Goal: Information Seeking & Learning: Learn about a topic

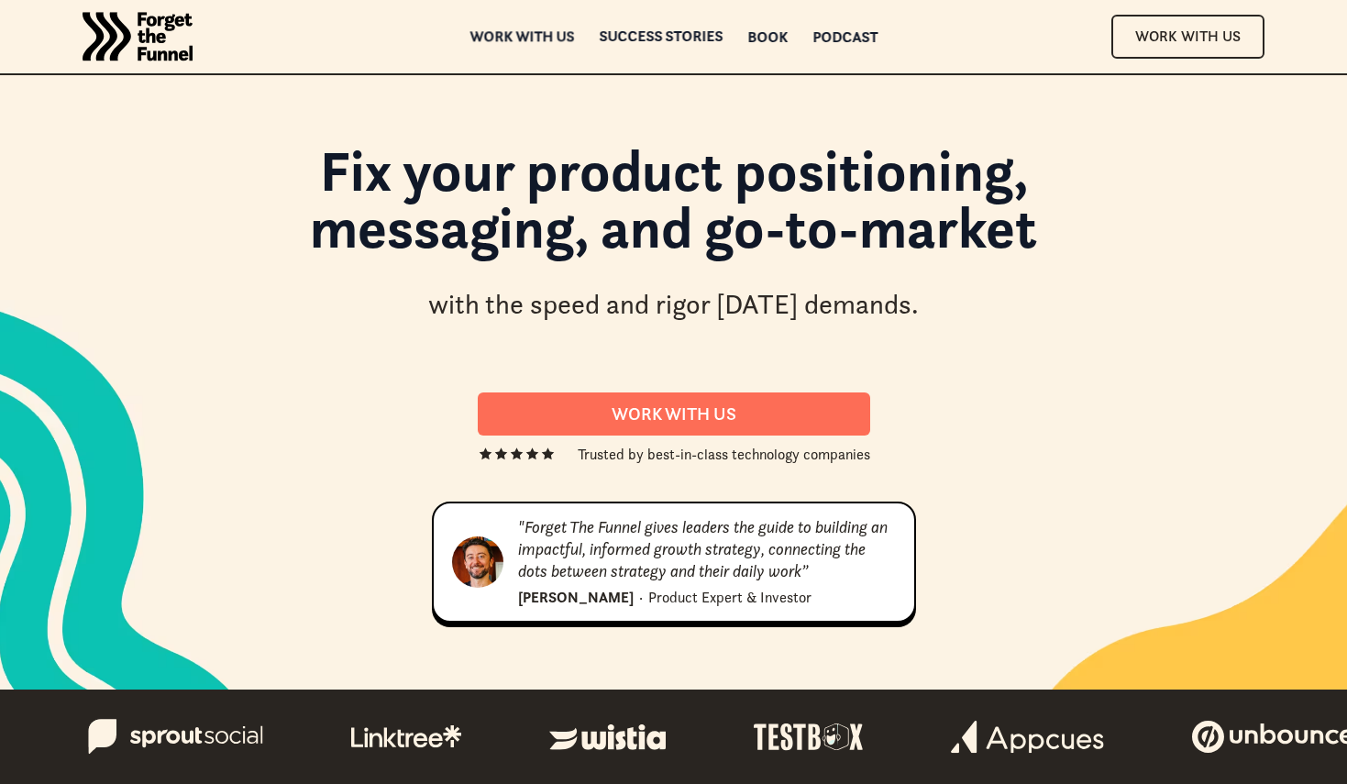
click at [507, 44] on div "ABOUT ABOUT Work with us Work with us Success Stories Success Stories Book Book…" at bounding box center [673, 36] width 1347 height 73
click at [509, 37] on div "Work with us" at bounding box center [521, 39] width 105 height 13
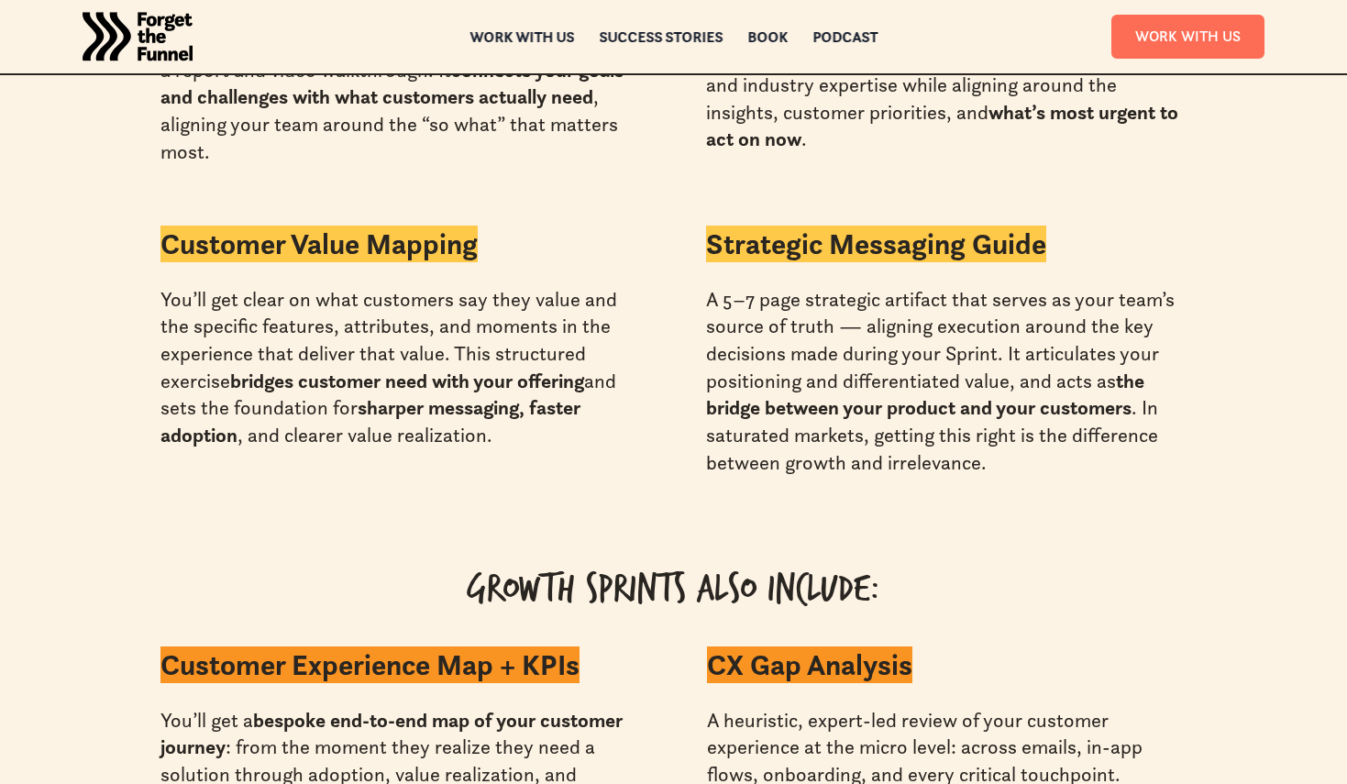
scroll to position [5029, 0]
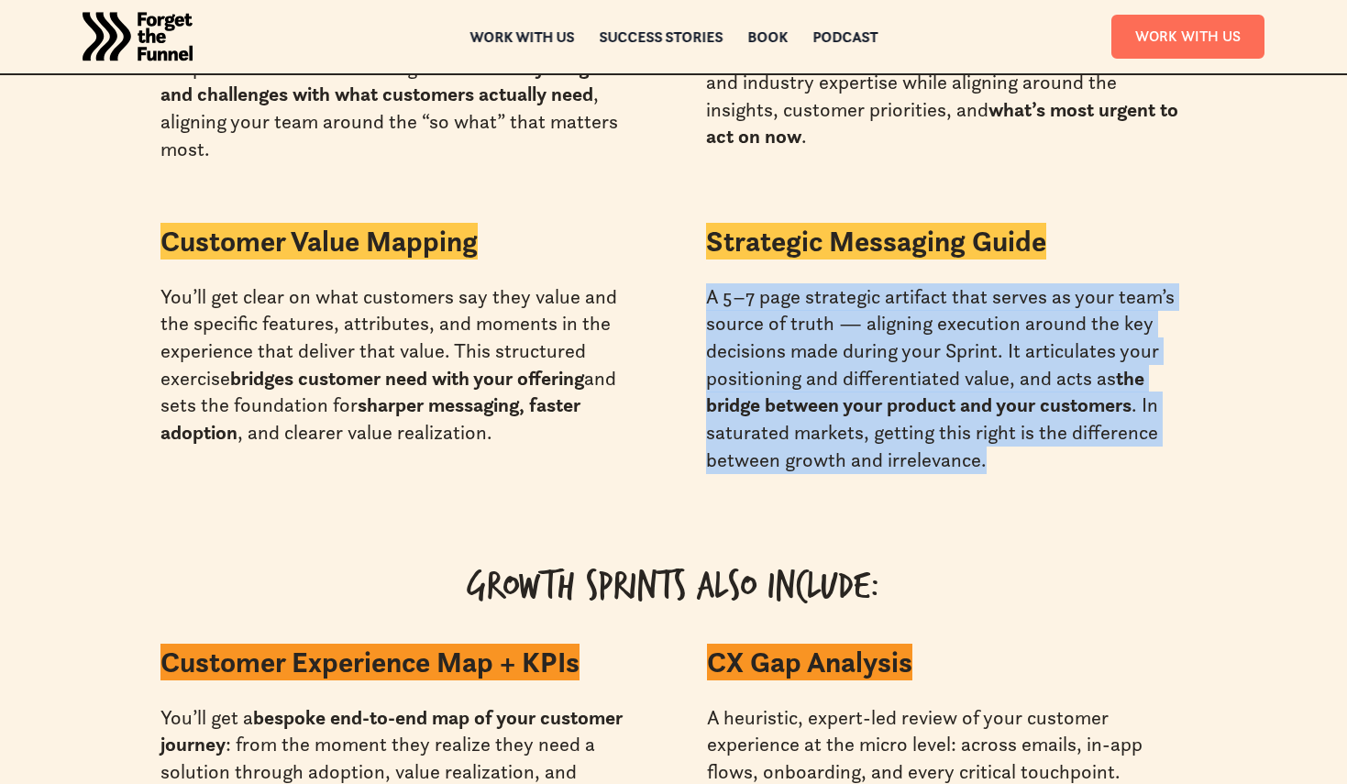
drag, startPoint x: 708, startPoint y: 271, endPoint x: 1031, endPoint y: 439, distance: 363.7
click at [1031, 439] on div "A 5–7 page strategic artifact that serves as your team’s source of truth — alig…" at bounding box center [946, 378] width 481 height 191
